Goal: Task Accomplishment & Management: Manage account settings

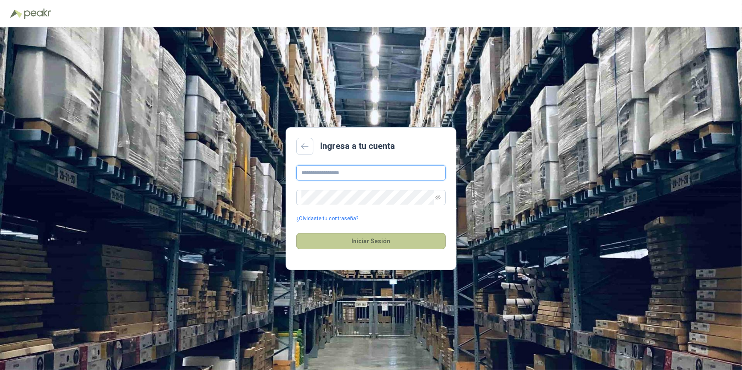
type input "**********"
click at [366, 238] on button "Iniciar Sesión" at bounding box center [370, 241] width 149 height 16
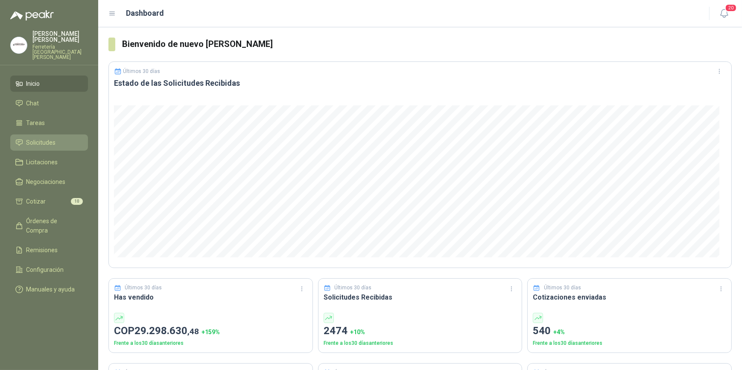
click at [46, 138] on span "Solicitudes" at bounding box center [40, 142] width 29 height 9
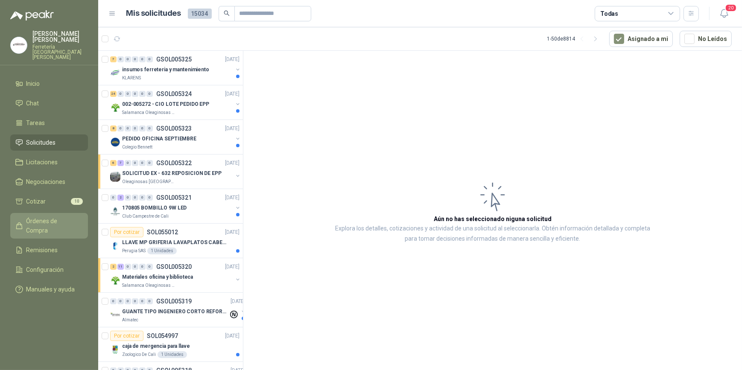
click at [46, 217] on span "Órdenes de Compra" at bounding box center [52, 225] width 53 height 19
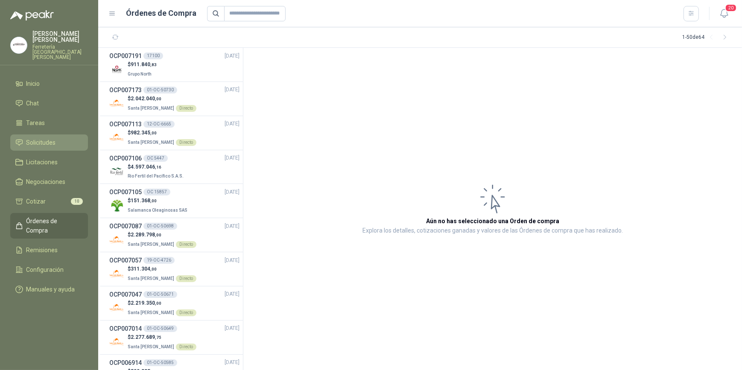
click at [46, 138] on span "Solicitudes" at bounding box center [40, 142] width 29 height 9
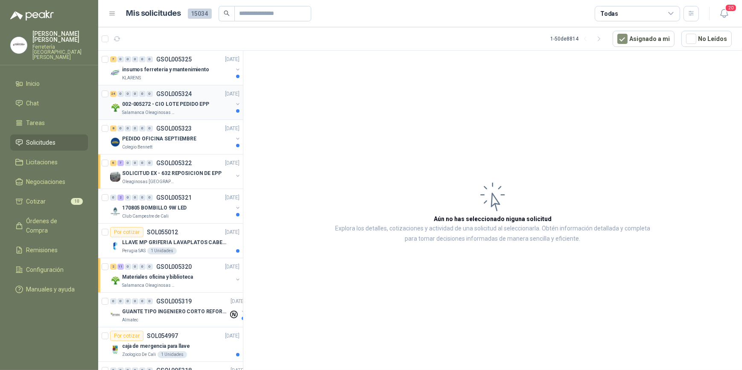
click at [175, 108] on p "002-005272 - CIO LOTE PEDIDO EPP" at bounding box center [165, 104] width 87 height 8
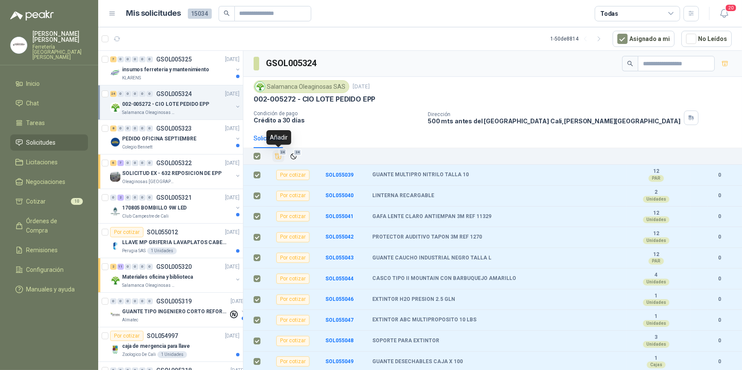
click at [277, 157] on icon "Añadir" at bounding box center [278, 157] width 6 height 6
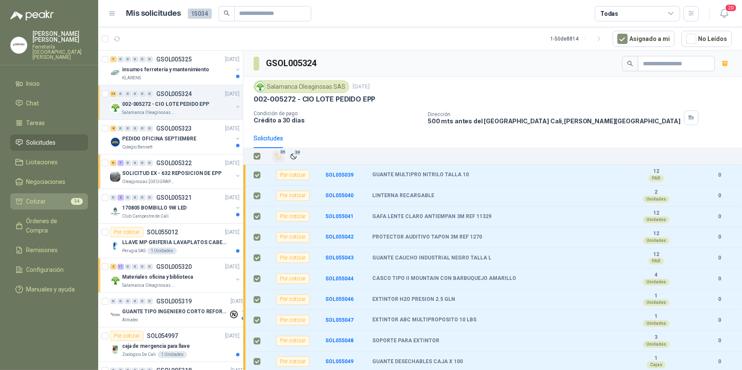
click at [49, 197] on li "Cotizar 34" at bounding box center [48, 201] width 67 height 9
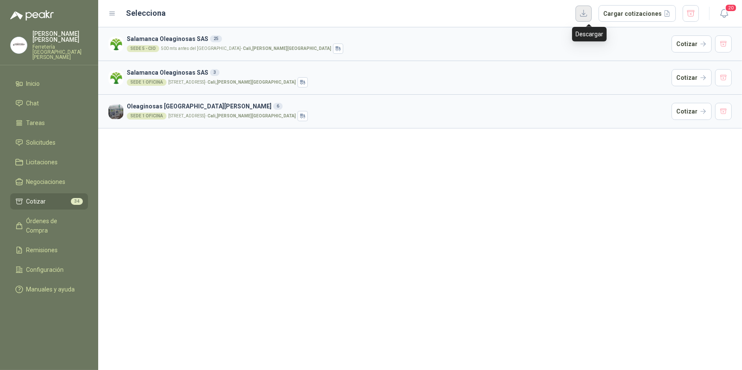
click at [588, 12] on button "button" at bounding box center [583, 14] width 16 height 16
click at [48, 138] on span "Solicitudes" at bounding box center [40, 142] width 29 height 9
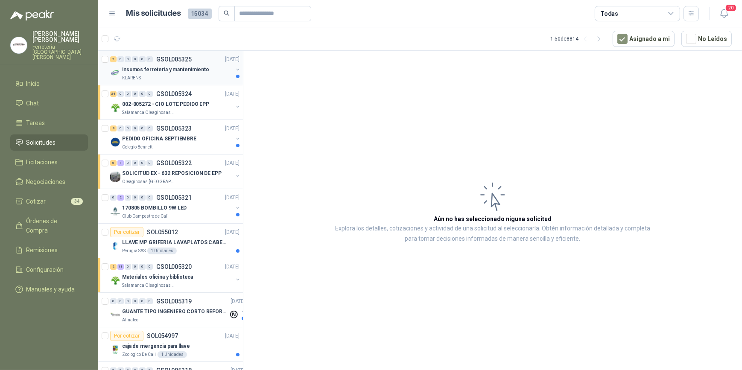
click at [174, 66] on p "insumos ferreteria y mantenimiento" at bounding box center [165, 70] width 87 height 8
